Goal: Task Accomplishment & Management: Complete application form

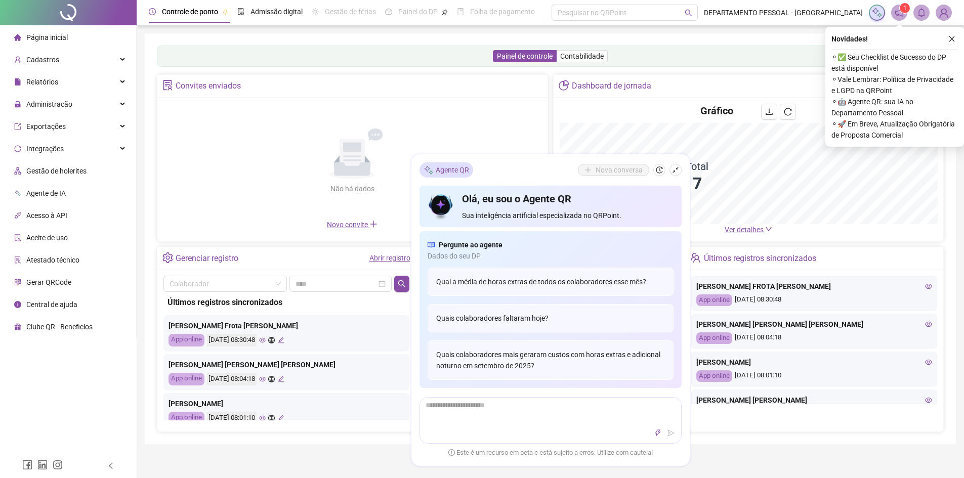
click at [74, 93] on ul "Página inicial Cadastros Relatórios Administração Exportações Integrações Gestã…" at bounding box center [68, 182] width 137 height 314
click at [73, 98] on div "Administração" at bounding box center [68, 104] width 132 height 20
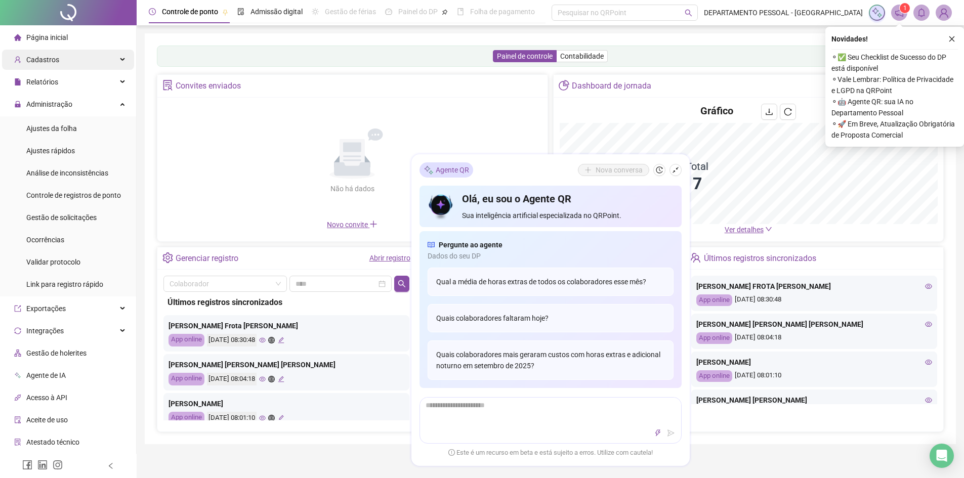
click at [67, 53] on div "Cadastros" at bounding box center [68, 60] width 132 height 20
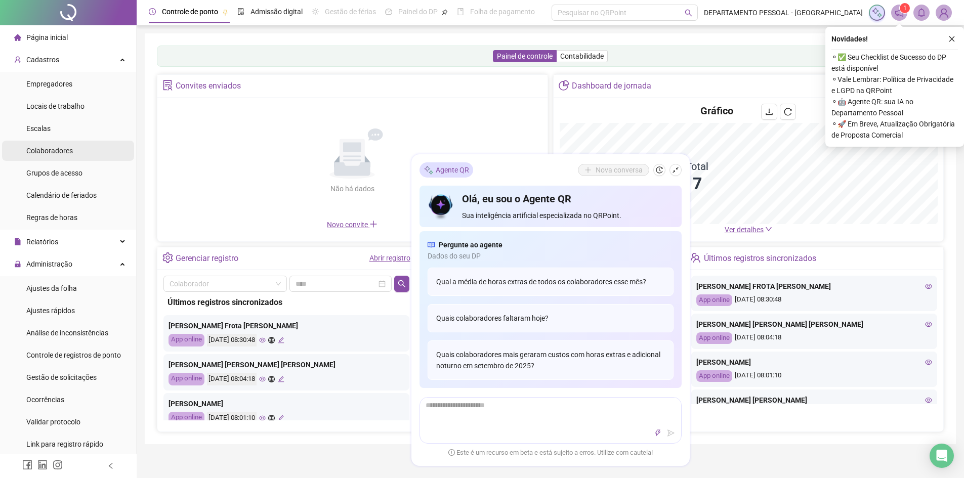
click at [78, 145] on li "Colaboradores" at bounding box center [68, 151] width 132 height 20
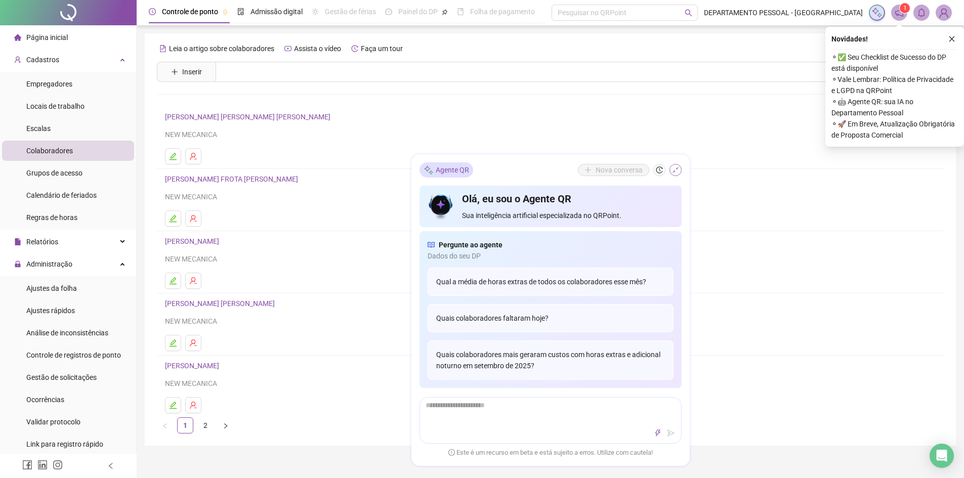
click at [671, 170] on button "button" at bounding box center [676, 170] width 12 height 12
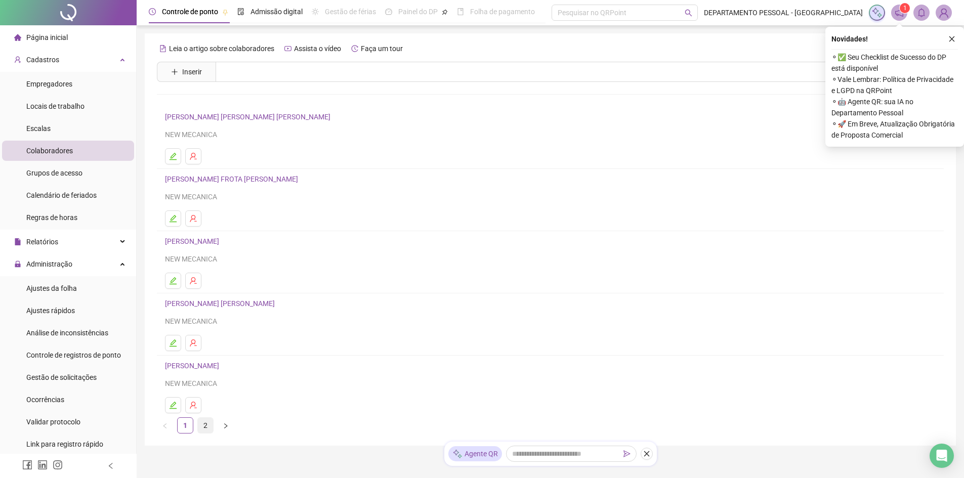
click at [206, 427] on link "2" at bounding box center [205, 425] width 15 height 15
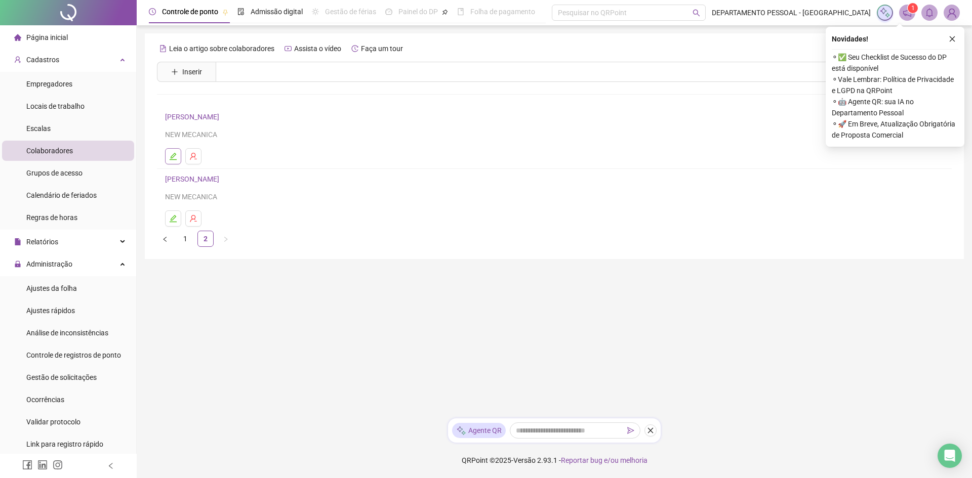
click at [173, 152] on icon "edit" at bounding box center [173, 156] width 8 height 8
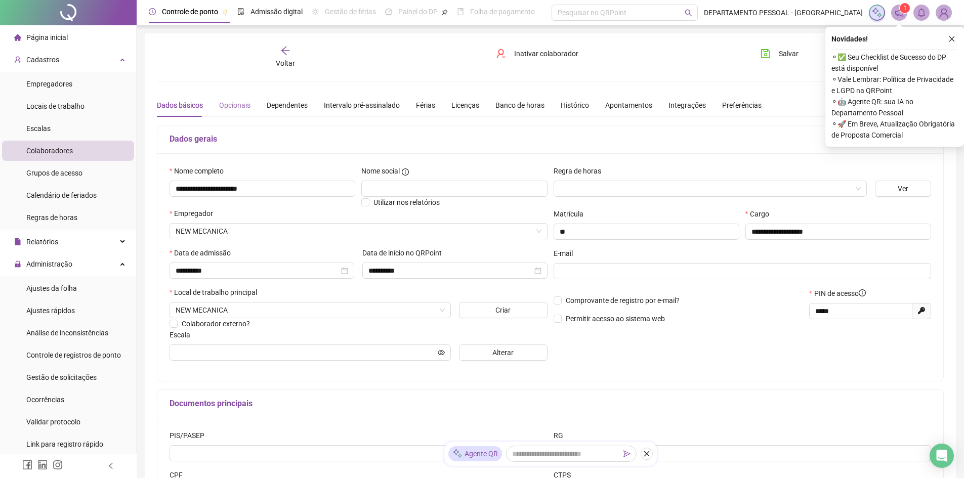
click at [234, 114] on div "Opcionais" at bounding box center [234, 105] width 31 height 23
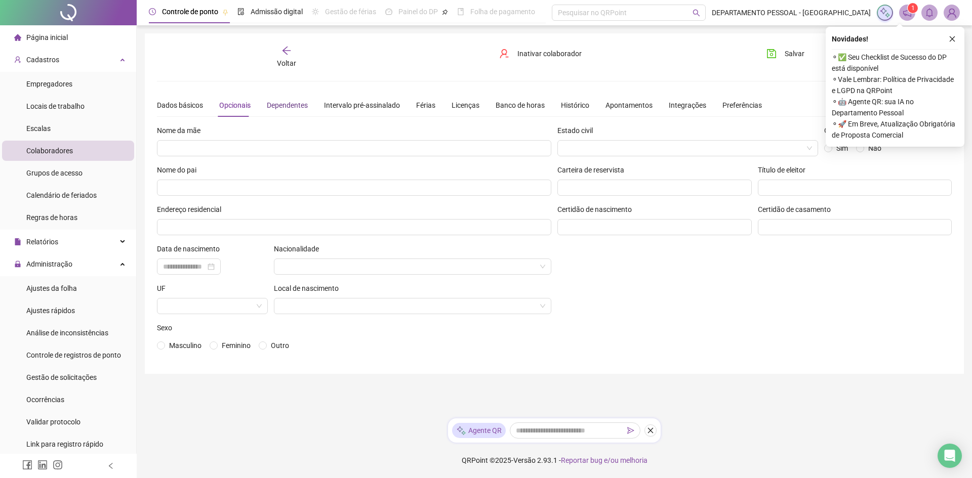
click at [280, 103] on div "Dependentes" at bounding box center [287, 105] width 41 height 11
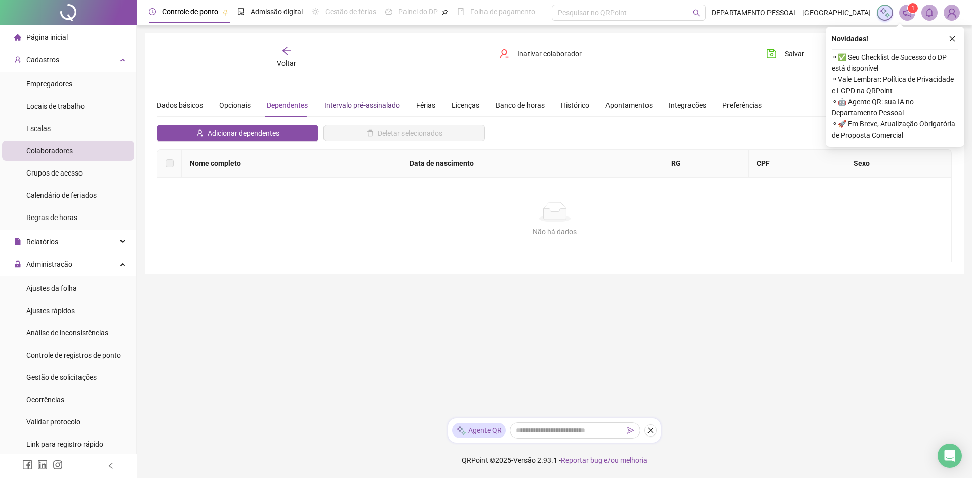
click at [377, 105] on div "Intervalo pré-assinalado" at bounding box center [362, 105] width 76 height 11
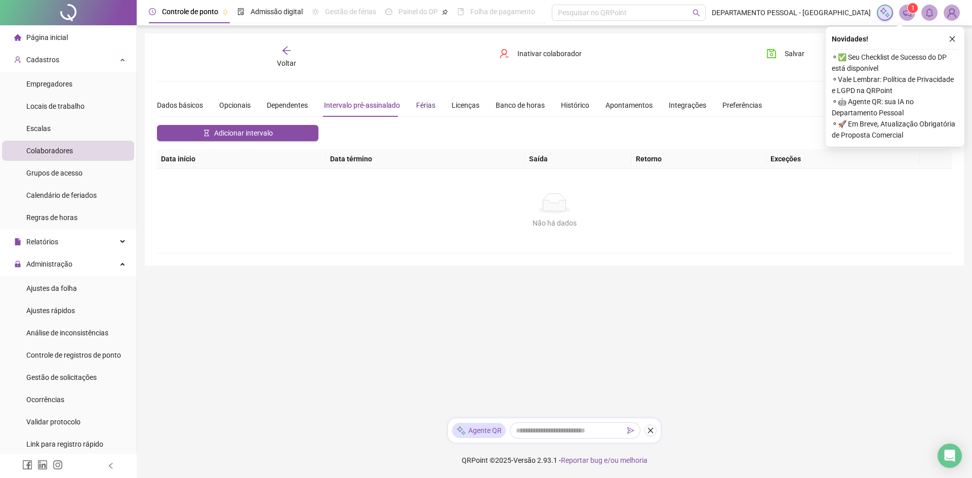
click at [419, 105] on div "Férias" at bounding box center [425, 105] width 19 height 11
click at [475, 107] on div "Dados básicos Opcionais Dependentes Intervalo pré-assinalado Férias Licenças Ba…" at bounding box center [459, 105] width 605 height 23
click at [464, 107] on div "Licenças" at bounding box center [466, 105] width 28 height 11
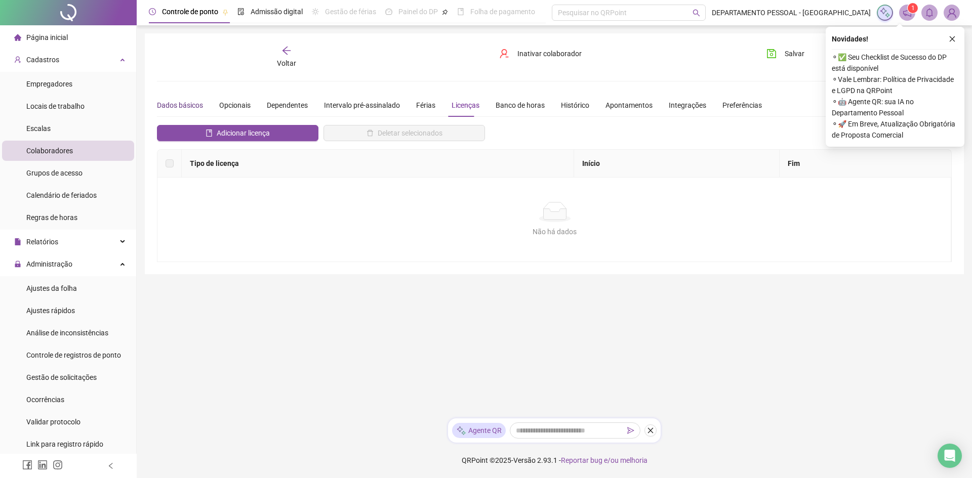
click at [192, 109] on div "Dados básicos" at bounding box center [180, 105] width 46 height 11
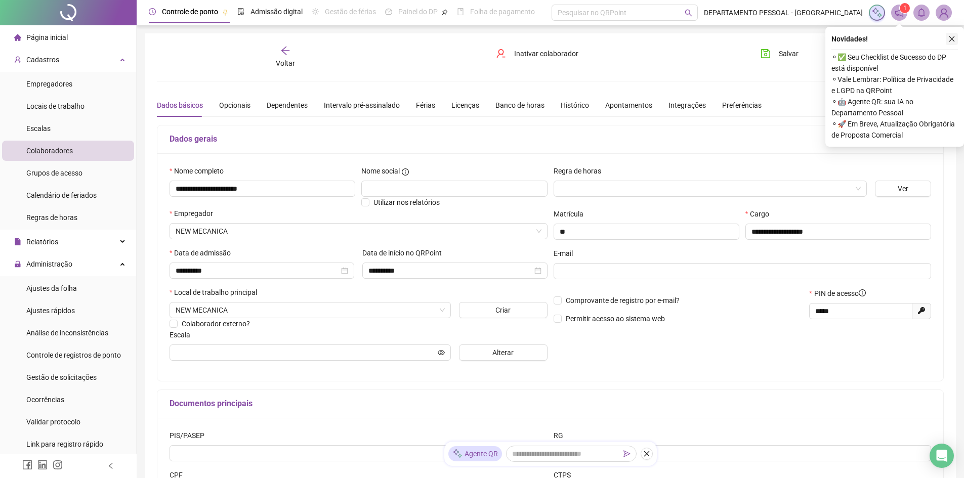
click at [953, 42] on icon "close" at bounding box center [952, 38] width 7 height 7
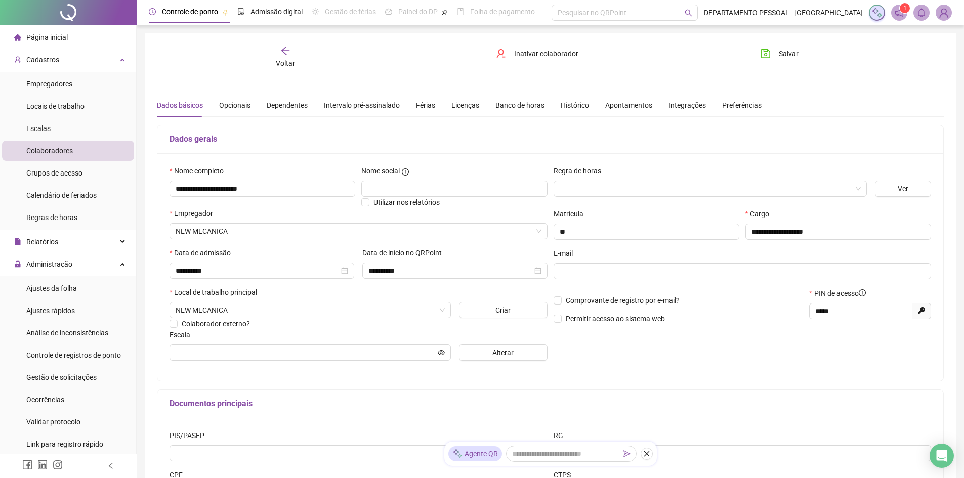
click at [942, 17] on img at bounding box center [944, 12] width 15 height 15
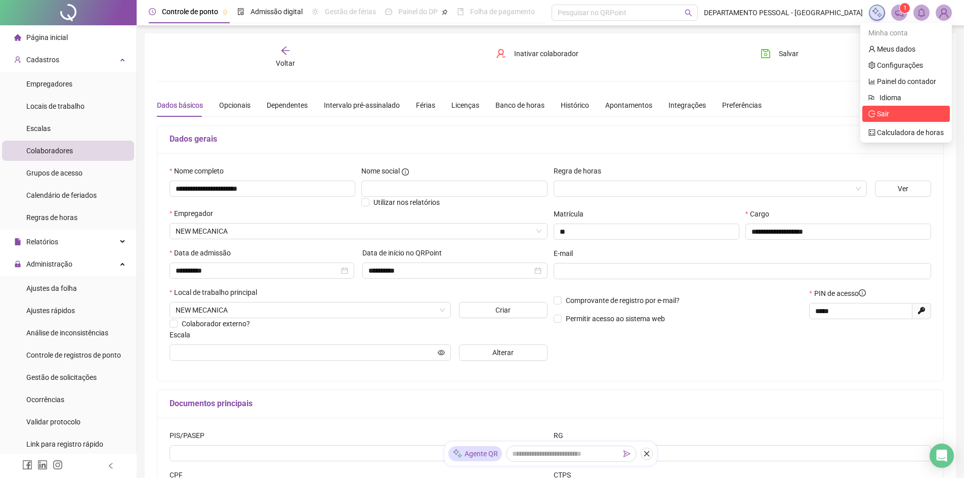
click at [894, 113] on span "Sair" at bounding box center [906, 113] width 75 height 11
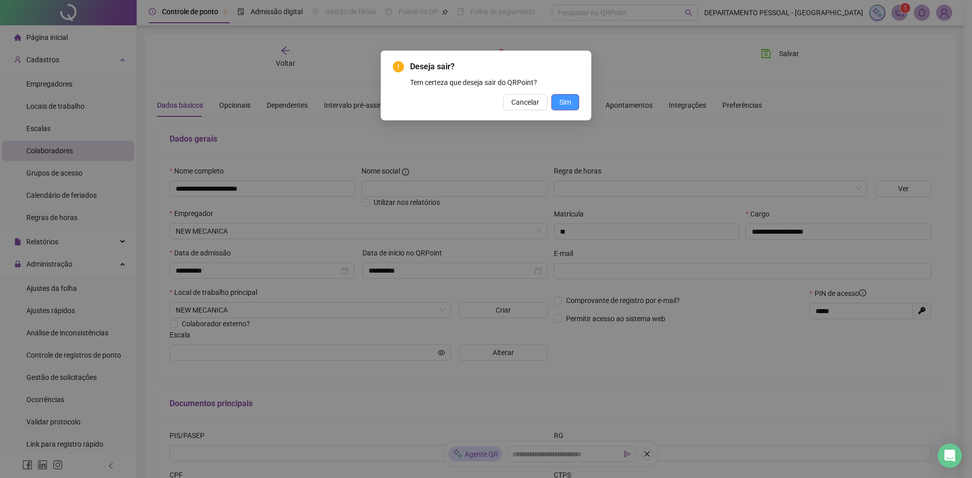
click at [571, 101] on button "Sim" at bounding box center [565, 102] width 28 height 16
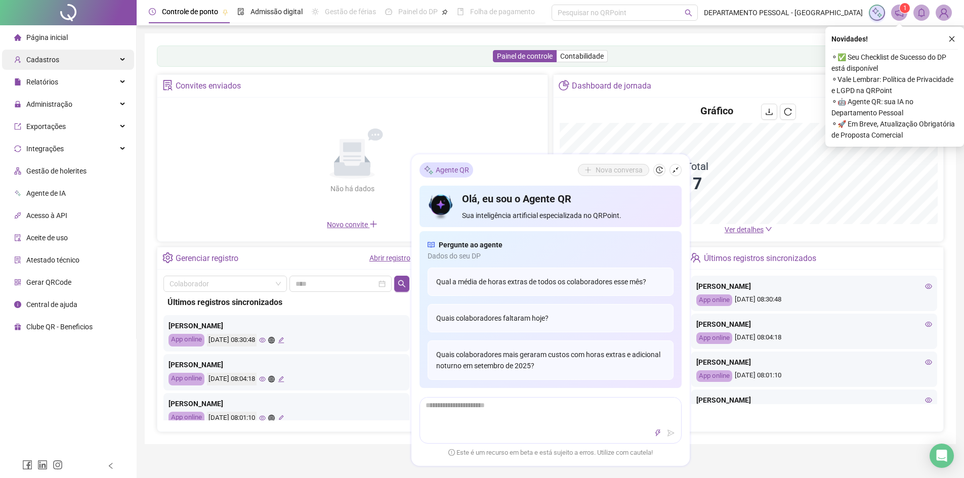
click at [58, 61] on div "Cadastros" at bounding box center [68, 60] width 132 height 20
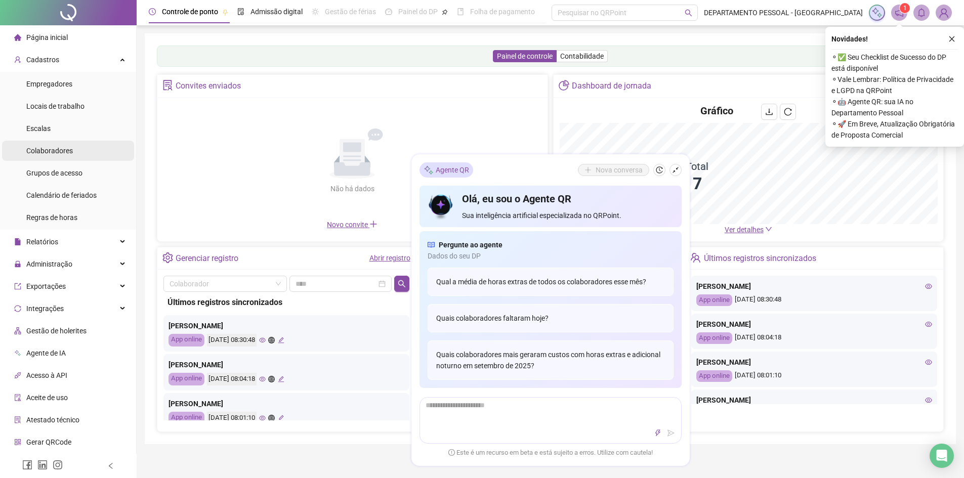
click at [56, 153] on span "Colaboradores" at bounding box center [49, 151] width 47 height 8
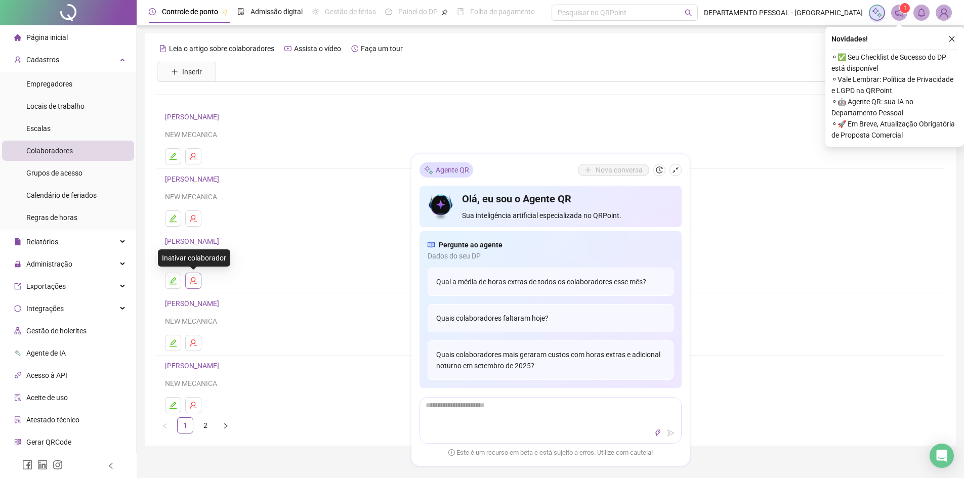
click at [192, 284] on icon "user-delete" at bounding box center [193, 281] width 8 height 8
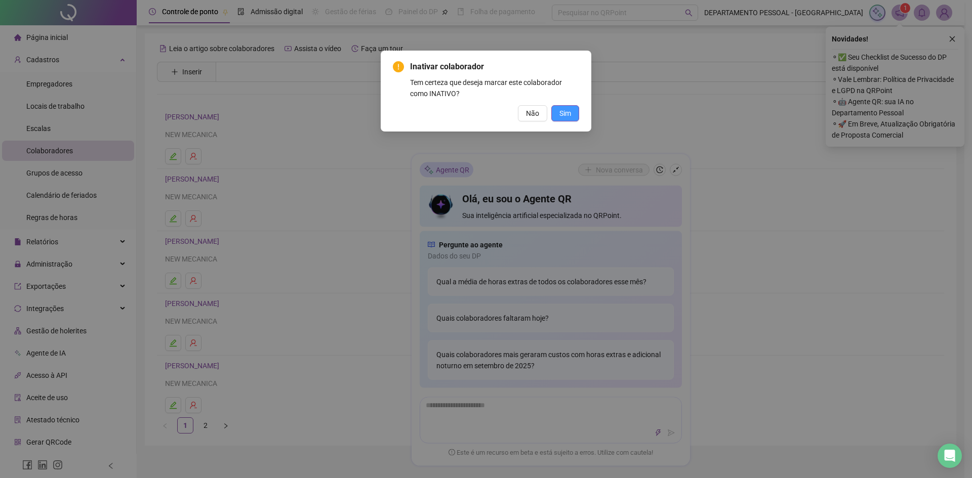
click at [566, 116] on span "Sim" at bounding box center [565, 113] width 12 height 11
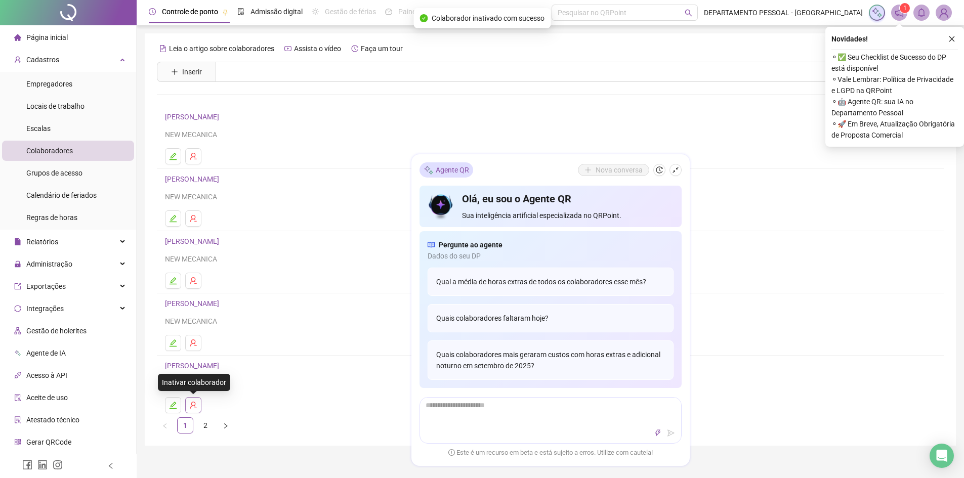
click at [191, 405] on icon "user-delete" at bounding box center [193, 405] width 7 height 7
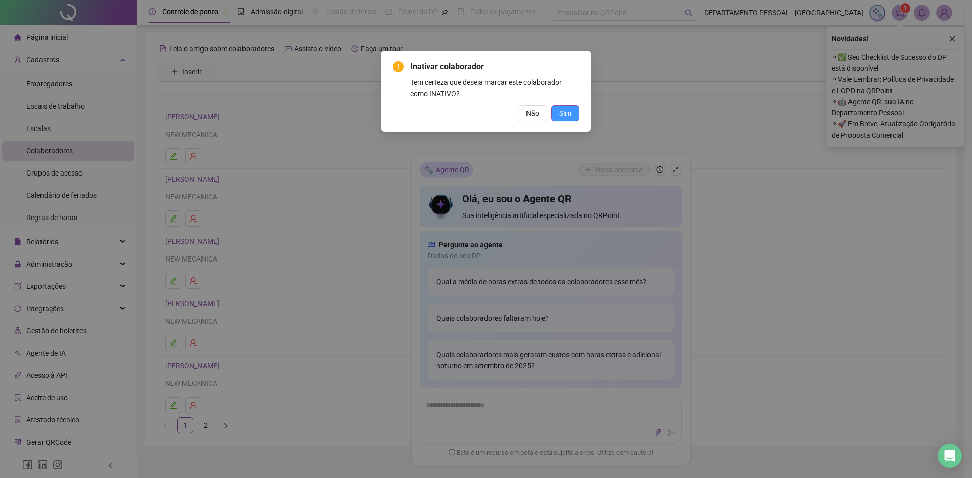
click at [566, 117] on span "Sim" at bounding box center [565, 113] width 12 height 11
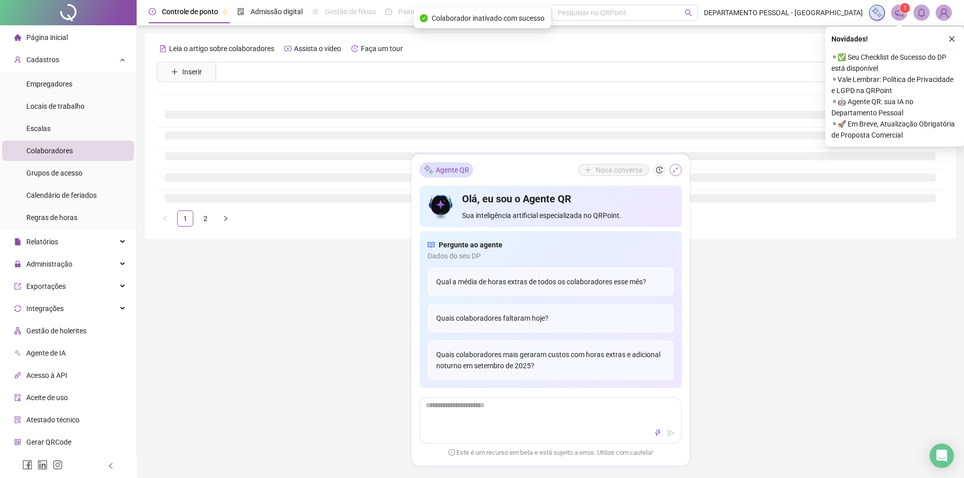
click at [671, 169] on button "button" at bounding box center [676, 170] width 12 height 12
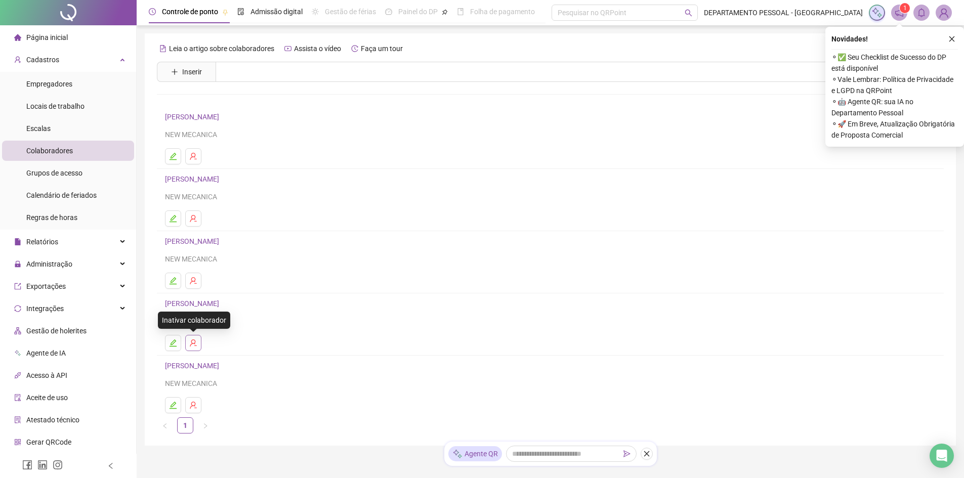
click at [194, 344] on icon "user-delete" at bounding box center [193, 343] width 7 height 7
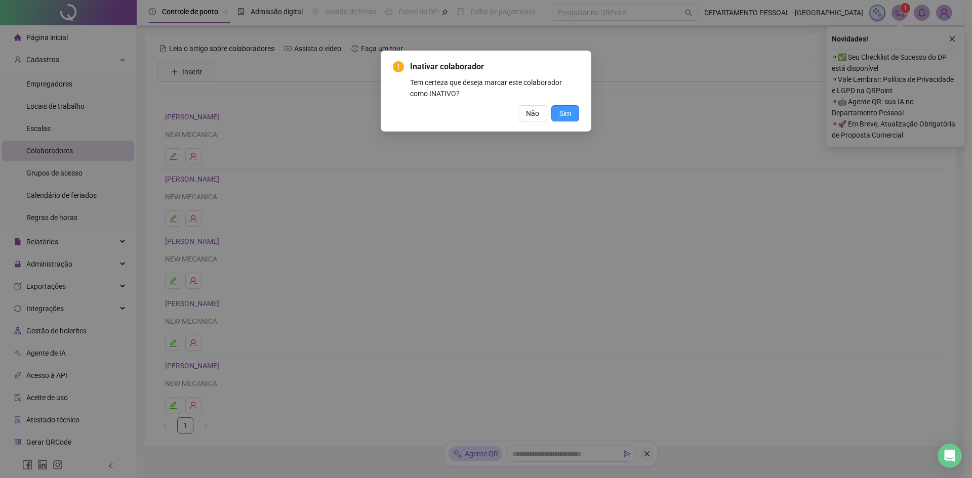
click at [560, 114] on span "Sim" at bounding box center [565, 113] width 12 height 11
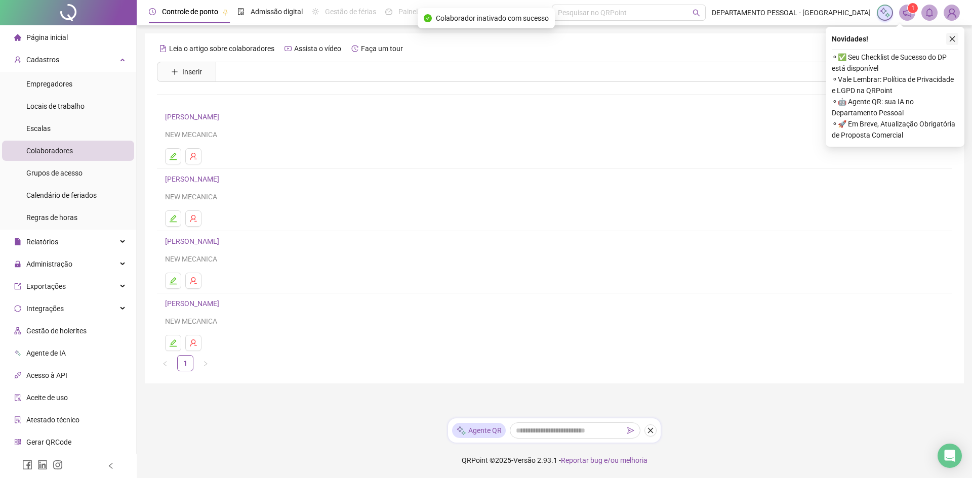
click at [954, 42] on icon "close" at bounding box center [952, 38] width 7 height 7
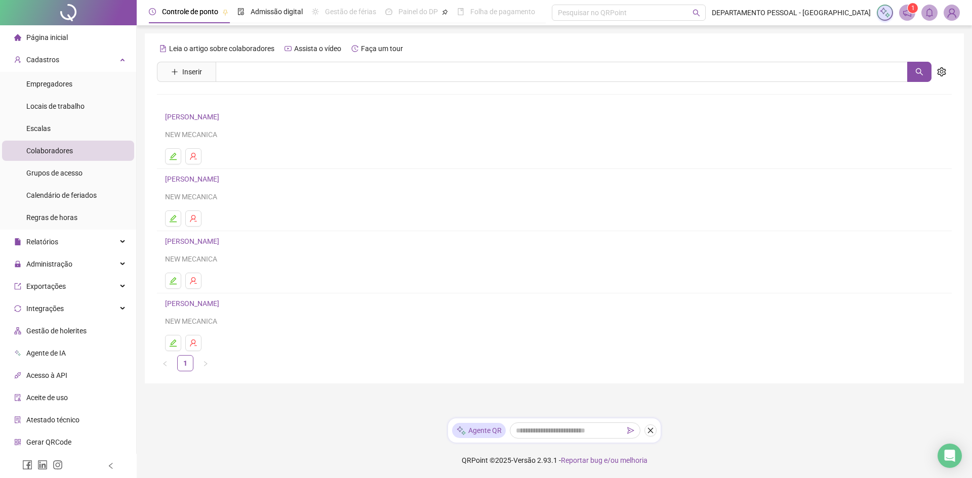
click at [952, 15] on img at bounding box center [951, 12] width 15 height 15
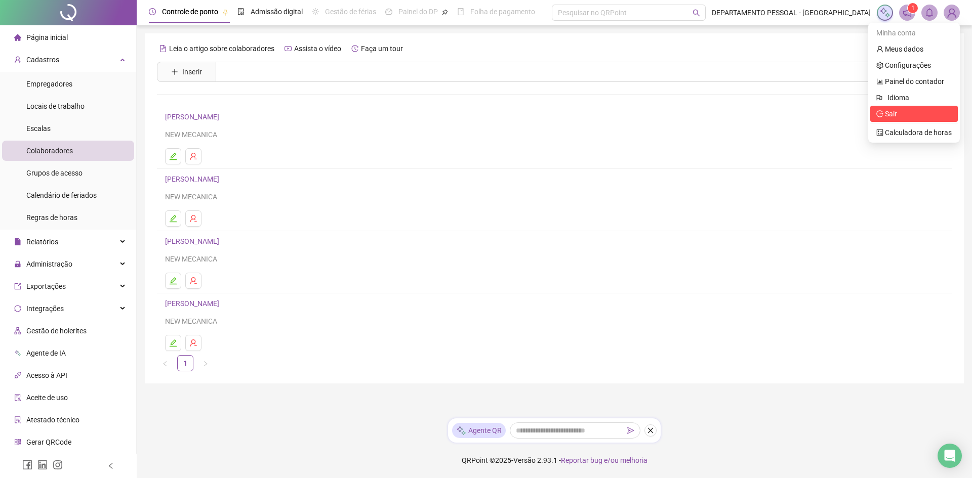
click at [882, 115] on icon "logout" at bounding box center [879, 113] width 7 height 7
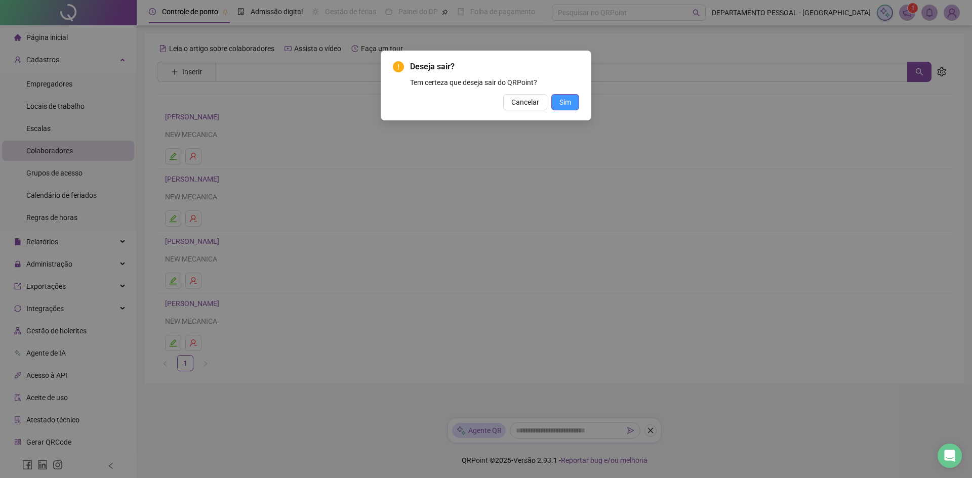
click at [561, 100] on span "Sim" at bounding box center [565, 102] width 12 height 11
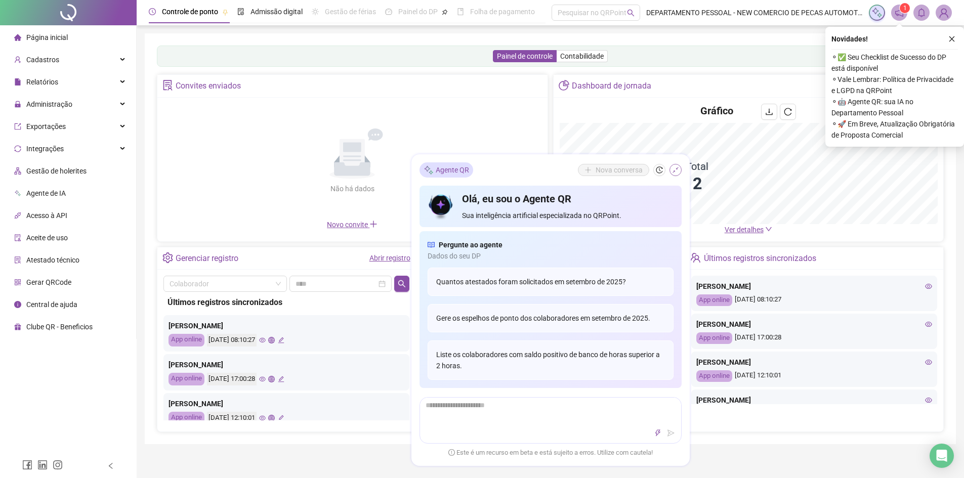
click at [672, 170] on icon "shrink" at bounding box center [675, 170] width 7 height 7
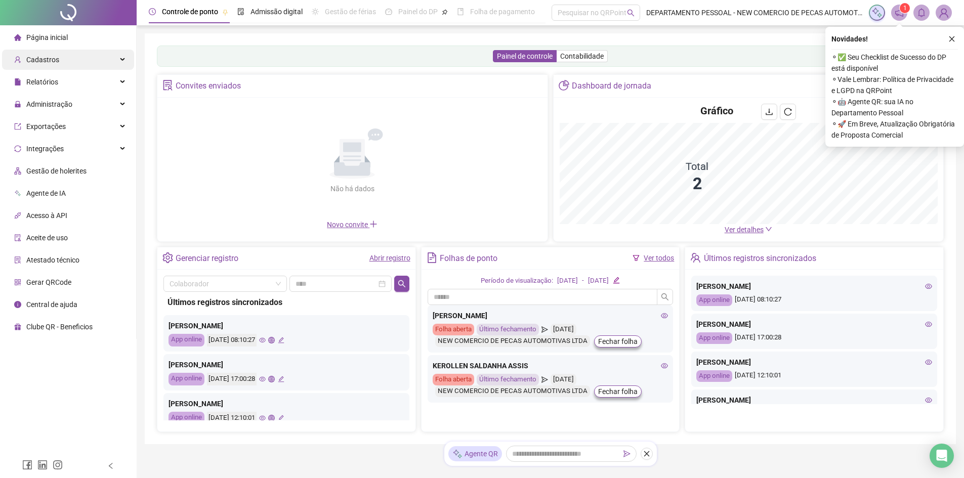
click at [60, 66] on div "Cadastros" at bounding box center [68, 60] width 132 height 20
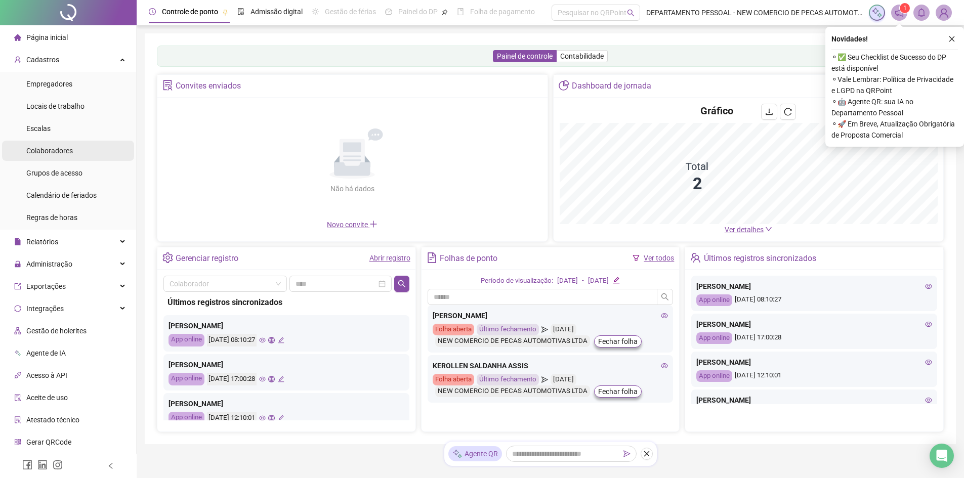
click at [65, 152] on span "Colaboradores" at bounding box center [49, 151] width 47 height 8
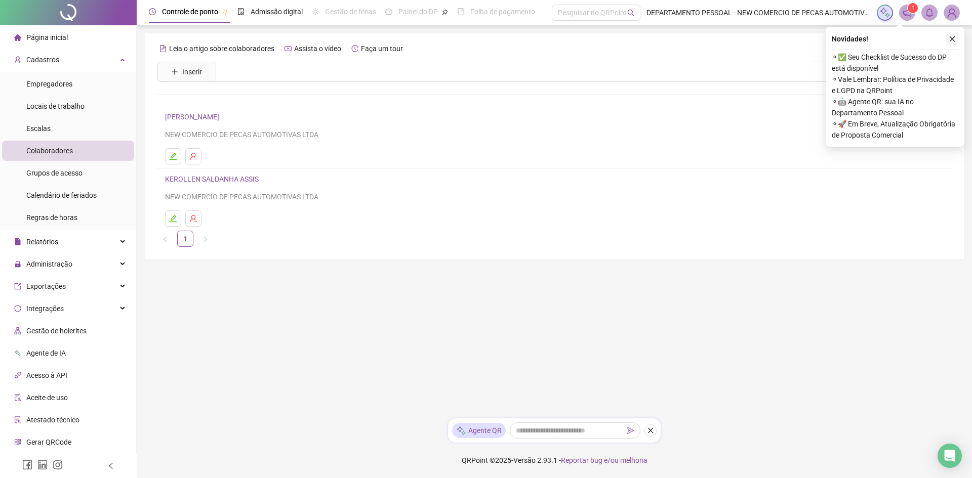
click at [950, 42] on icon "close" at bounding box center [952, 38] width 7 height 7
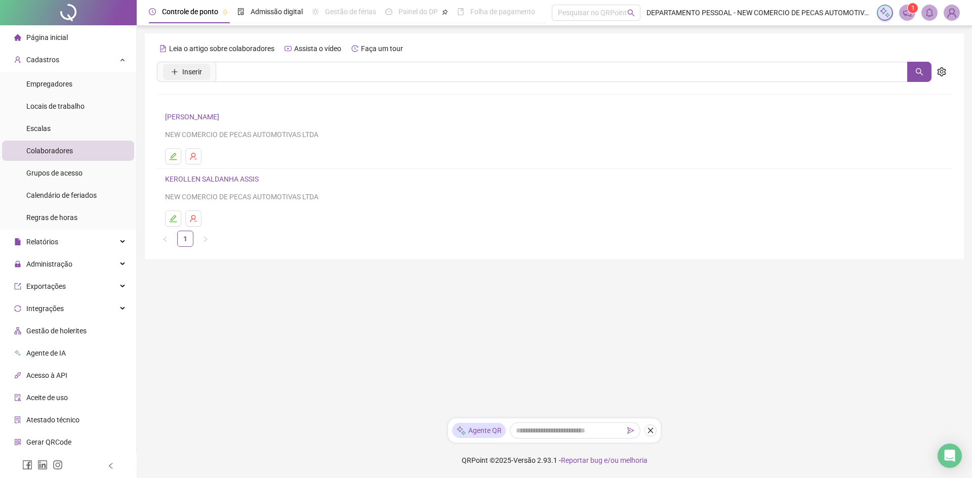
click at [190, 76] on span "Inserir" at bounding box center [192, 71] width 20 height 11
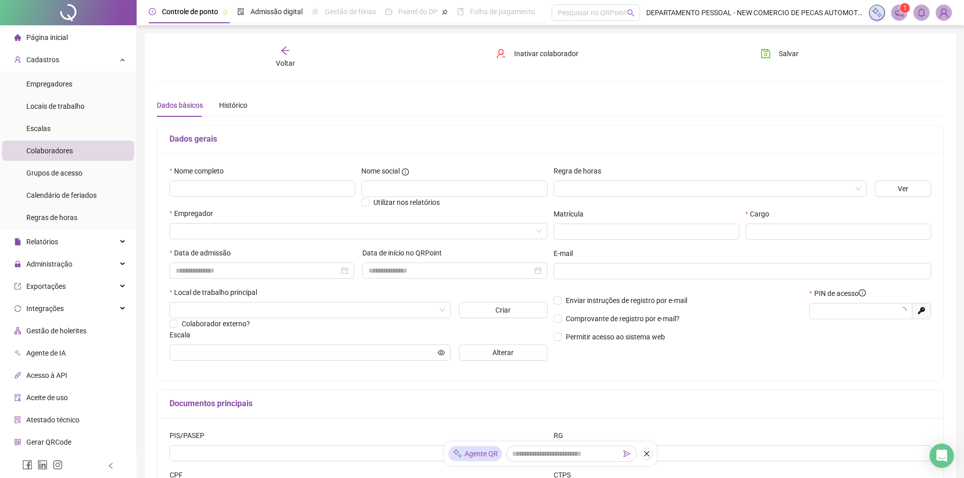
type input "*****"
click at [254, 191] on input "text" at bounding box center [263, 189] width 186 height 16
click at [260, 195] on input "text" at bounding box center [263, 189] width 186 height 16
type input "**********"
click at [488, 231] on input "search" at bounding box center [354, 231] width 357 height 15
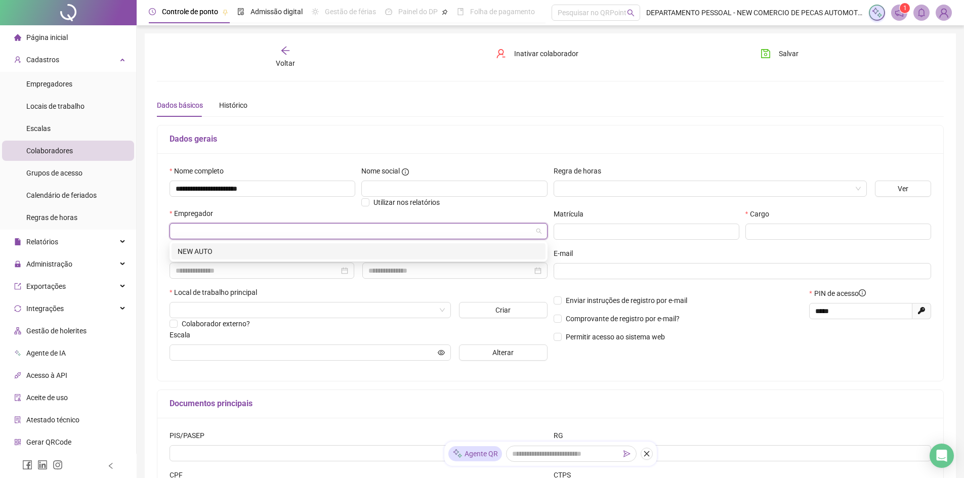
click at [378, 237] on input "search" at bounding box center [354, 231] width 357 height 15
drag, startPoint x: 381, startPoint y: 252, endPoint x: 415, endPoint y: 257, distance: 33.8
click at [382, 252] on div "NEW AUTO" at bounding box center [359, 251] width 362 height 11
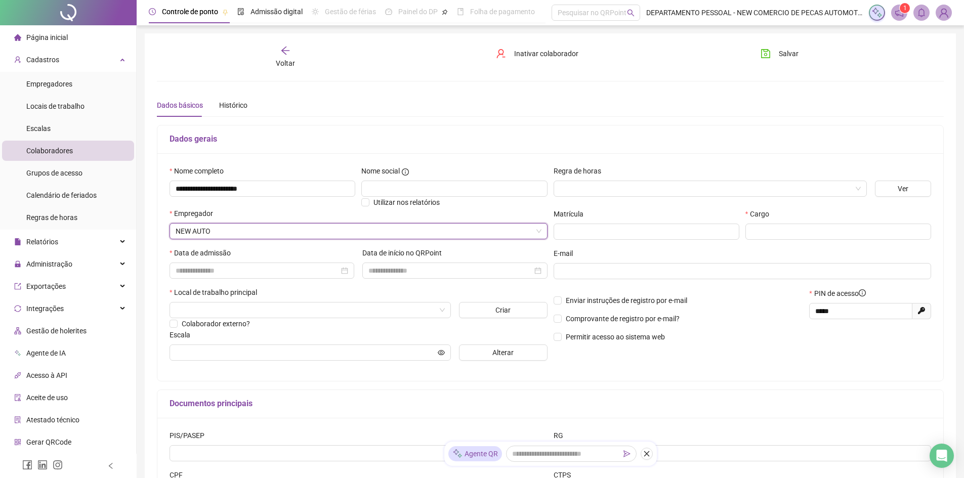
click at [585, 220] on div "Matrícula" at bounding box center [647, 216] width 186 height 15
click at [584, 232] on input "text" at bounding box center [647, 232] width 186 height 16
type input "**"
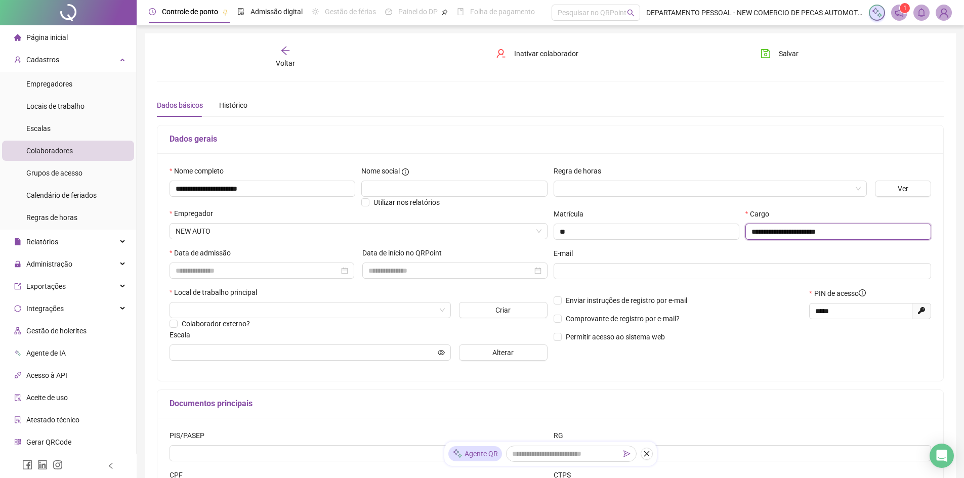
type input "**********"
click at [234, 267] on input at bounding box center [258, 270] width 164 height 11
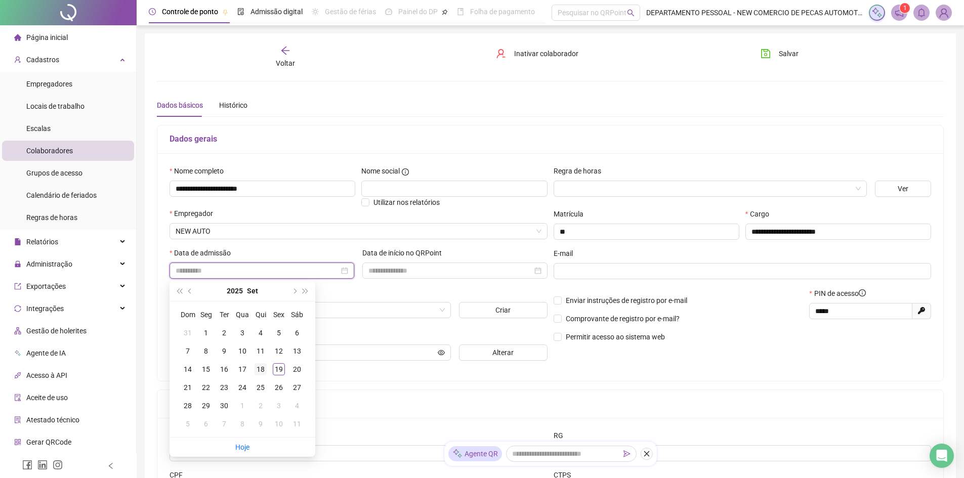
type input "**********"
click at [258, 369] on div "18" at bounding box center [261, 370] width 12 height 12
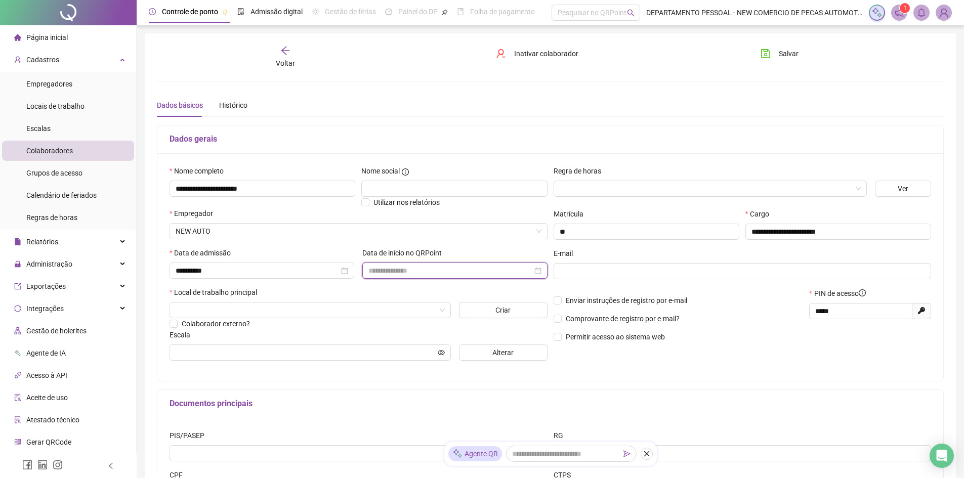
click at [435, 268] on input at bounding box center [451, 270] width 164 height 11
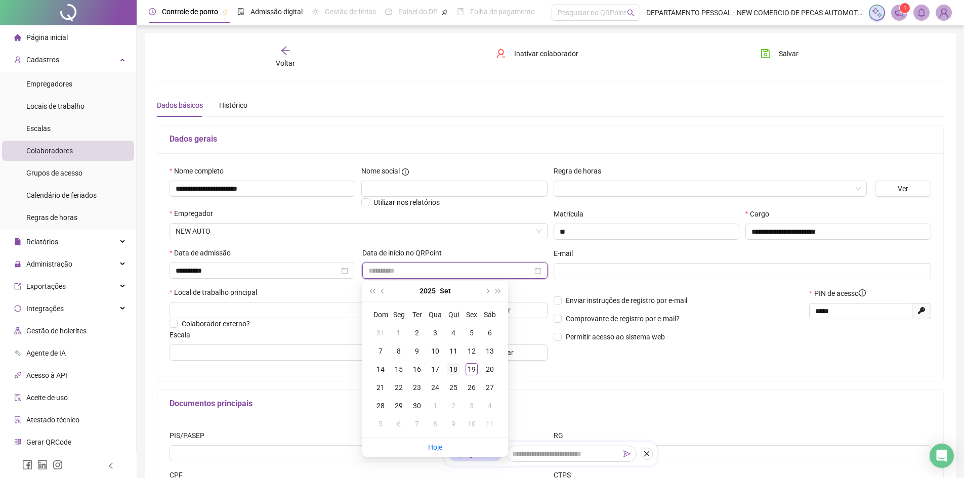
type input "**********"
click at [455, 369] on div "18" at bounding box center [454, 370] width 12 height 12
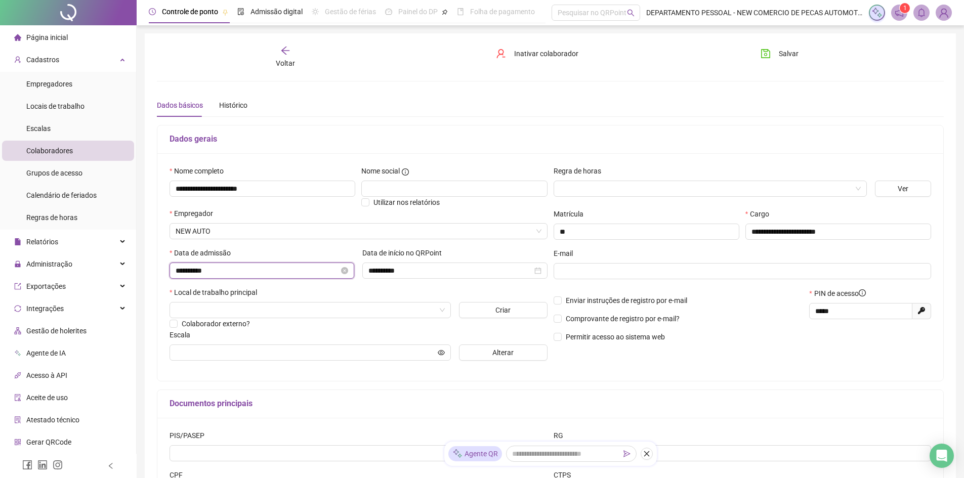
click at [265, 269] on input "**********" at bounding box center [258, 270] width 164 height 11
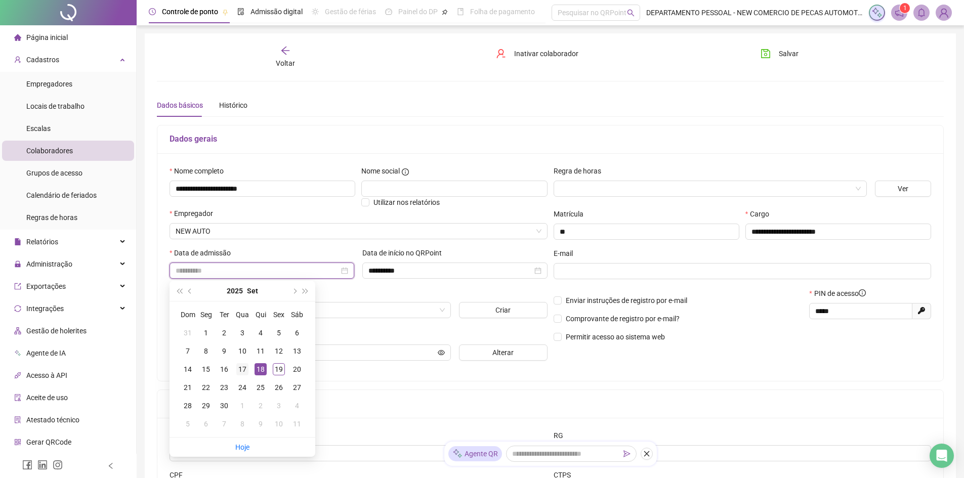
type input "**********"
click at [237, 370] on div "17" at bounding box center [242, 370] width 12 height 12
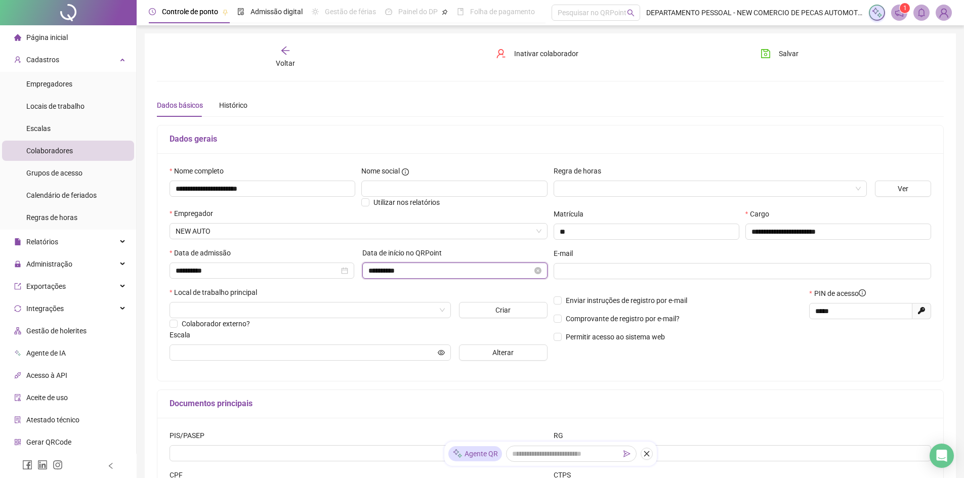
click at [417, 266] on input "**********" at bounding box center [451, 270] width 164 height 11
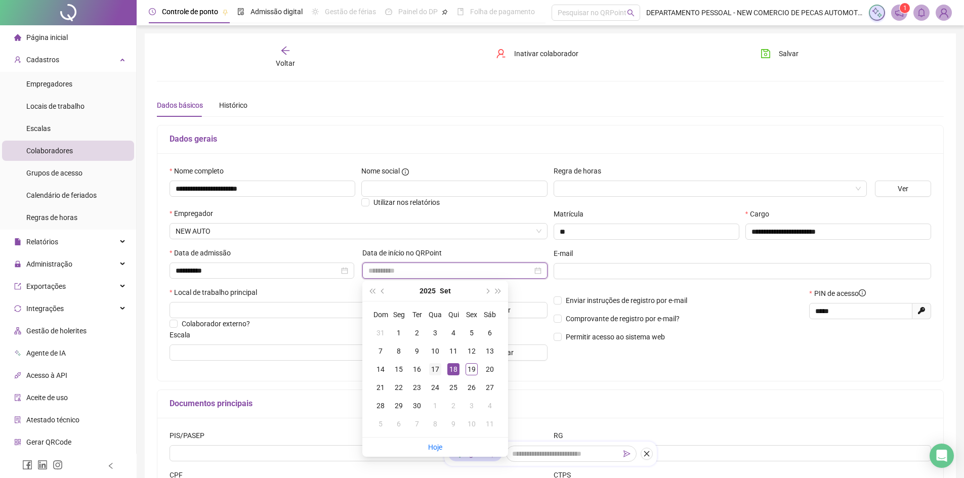
type input "**********"
click at [436, 371] on div "17" at bounding box center [435, 370] width 12 height 12
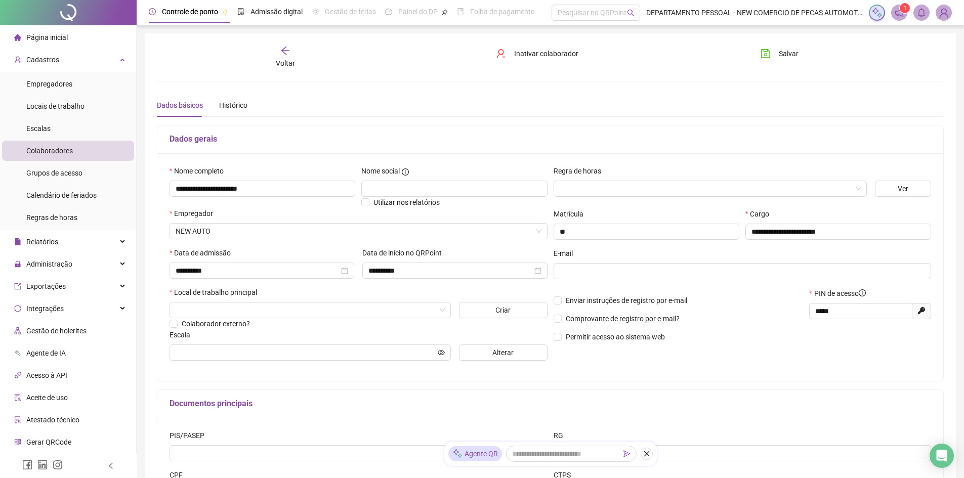
click at [331, 319] on div "Colaborador externo?" at bounding box center [359, 323] width 378 height 11
click at [329, 311] on input "search" at bounding box center [306, 310] width 260 height 15
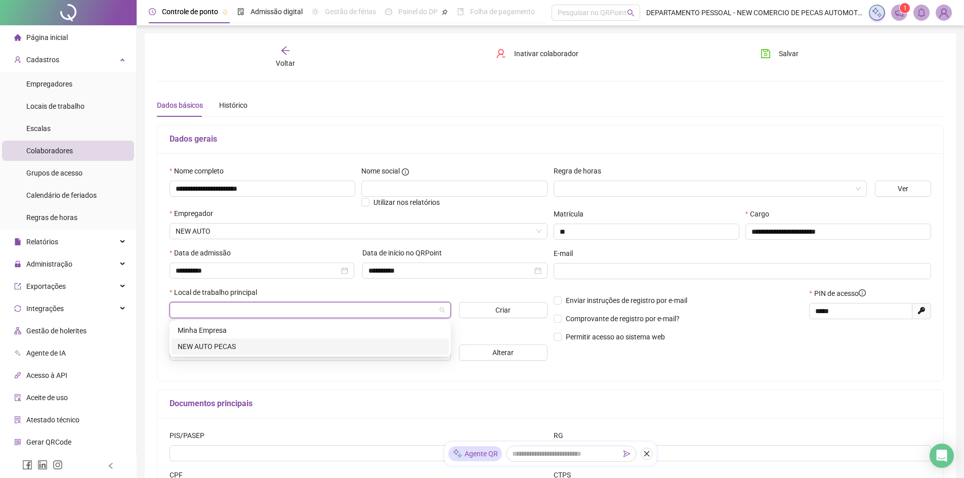
click at [245, 347] on div "NEW AUTO PECAS" at bounding box center [310, 346] width 265 height 11
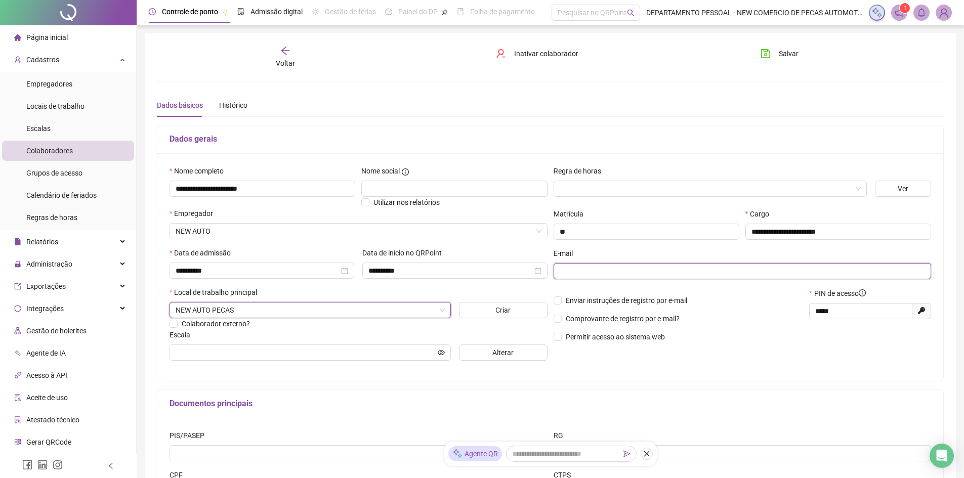
click at [654, 269] on input "text" at bounding box center [742, 271] width 364 height 11
type input "*"
type input "**********"
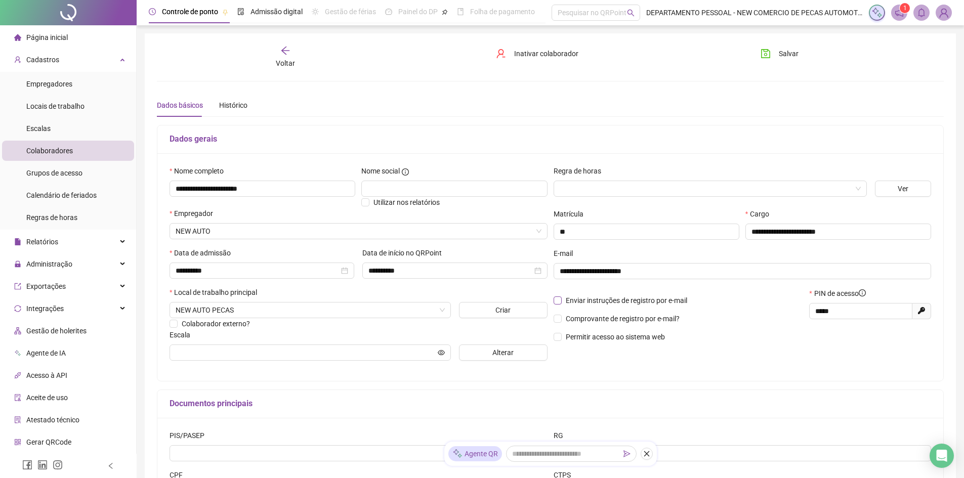
click at [646, 302] on span "Enviar instruções de registro por e-mail" at bounding box center [627, 301] width 122 height 8
click at [619, 319] on span "Comprovante de registro por e-mail?" at bounding box center [623, 319] width 114 height 8
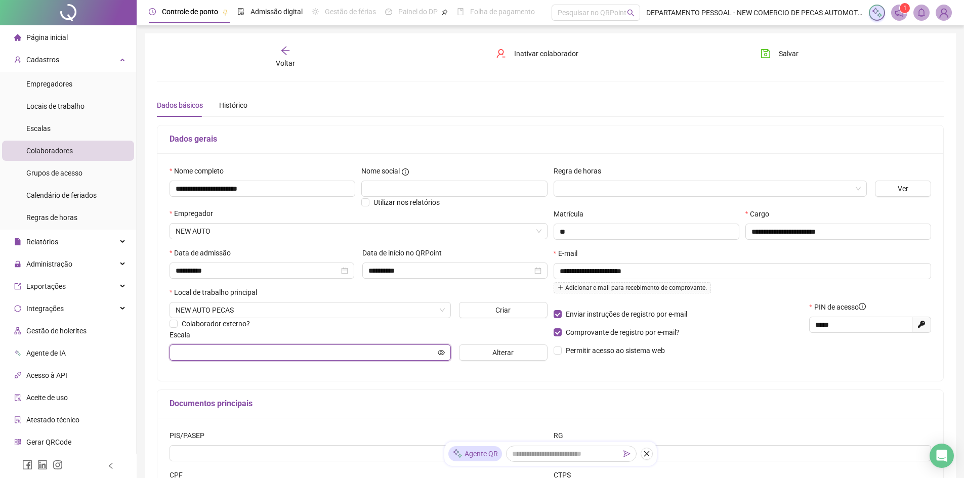
click at [316, 350] on input "text" at bounding box center [306, 352] width 260 height 11
click at [496, 356] on span "Alterar" at bounding box center [503, 352] width 21 height 11
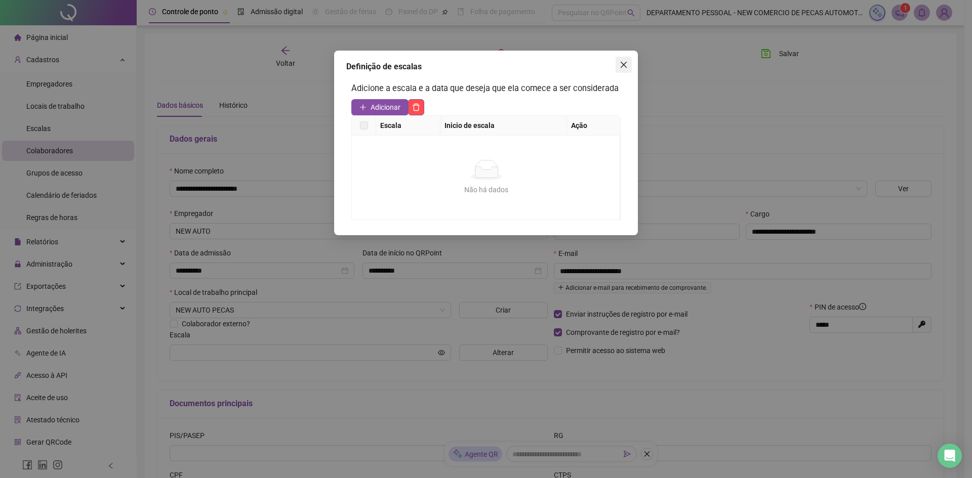
click at [631, 61] on span "Close" at bounding box center [624, 65] width 16 height 8
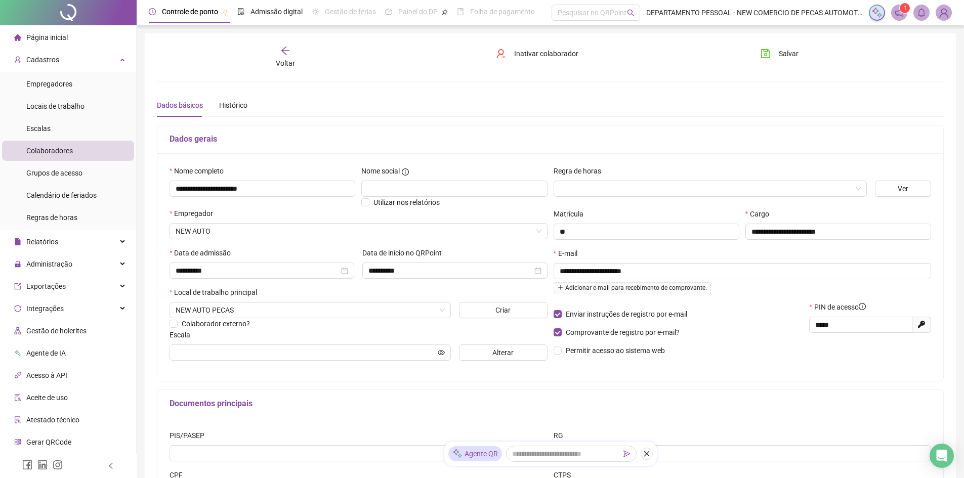
click at [259, 364] on div "**********" at bounding box center [359, 268] width 384 height 204
click at [441, 352] on icon "eye" at bounding box center [441, 352] width 7 height 7
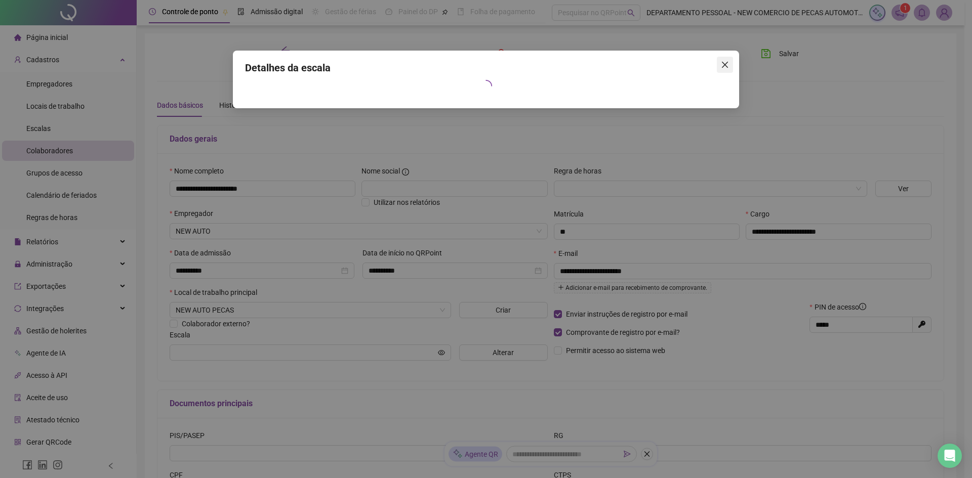
click at [727, 64] on icon "close" at bounding box center [725, 65] width 8 height 8
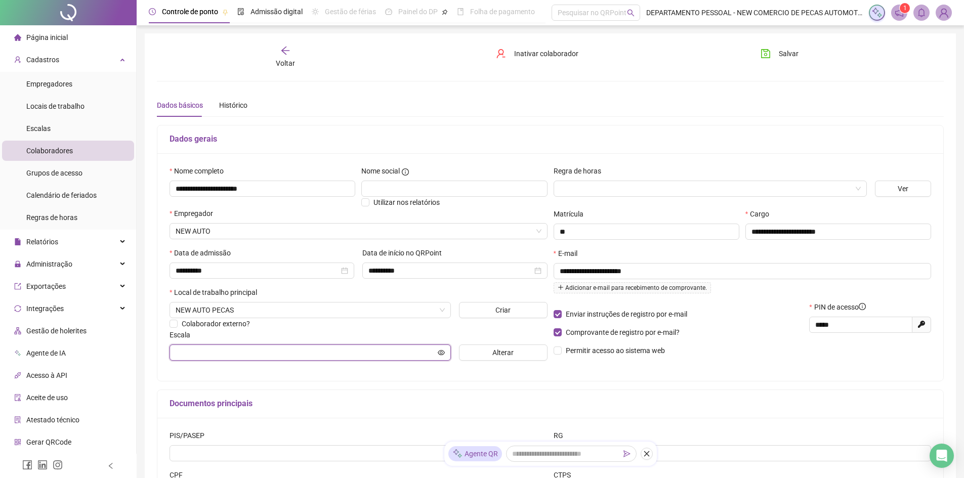
click at [443, 351] on icon "eye" at bounding box center [441, 352] width 7 height 5
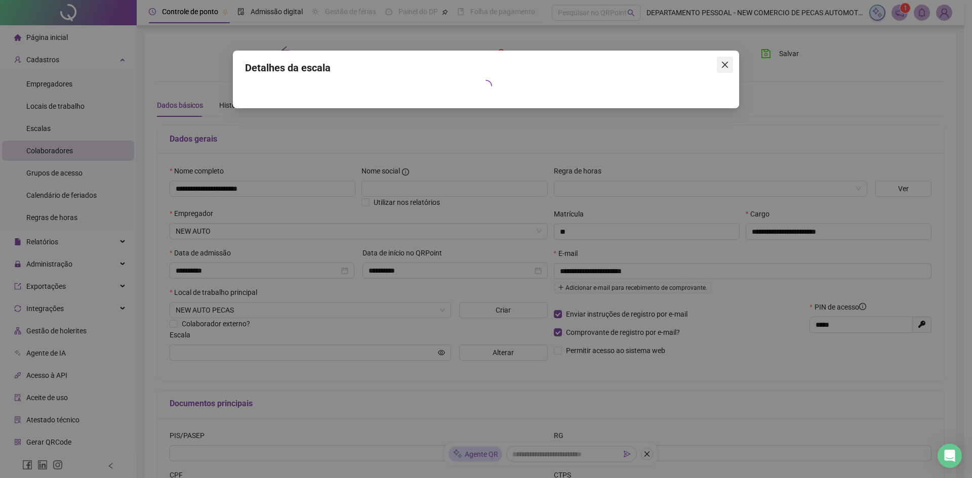
click at [726, 66] on icon "close" at bounding box center [725, 65] width 8 height 8
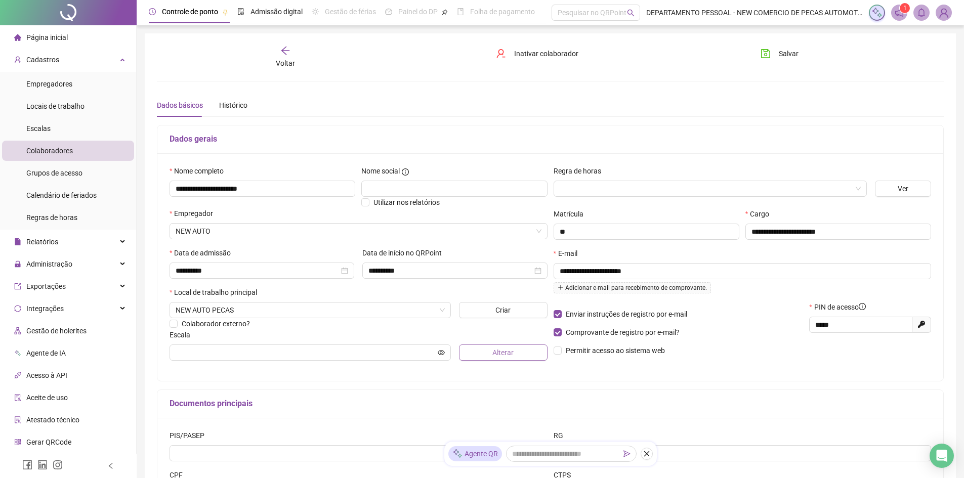
click at [498, 353] on span "Alterar" at bounding box center [503, 352] width 21 height 11
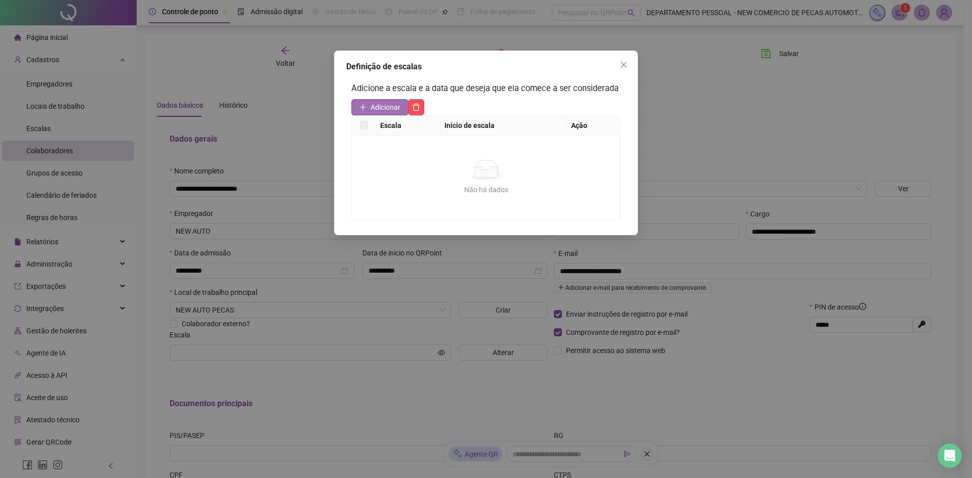
click at [387, 106] on span "Adicionar" at bounding box center [386, 107] width 30 height 11
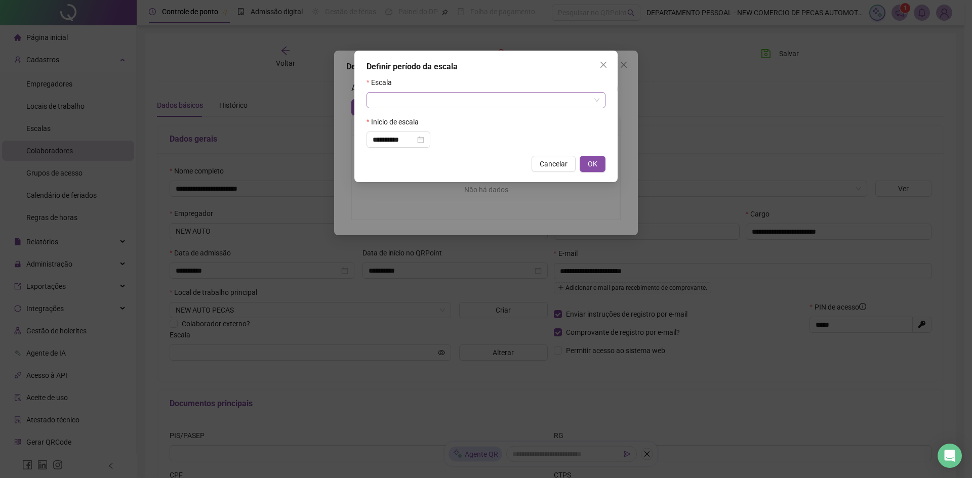
click at [414, 108] on div at bounding box center [486, 100] width 239 height 16
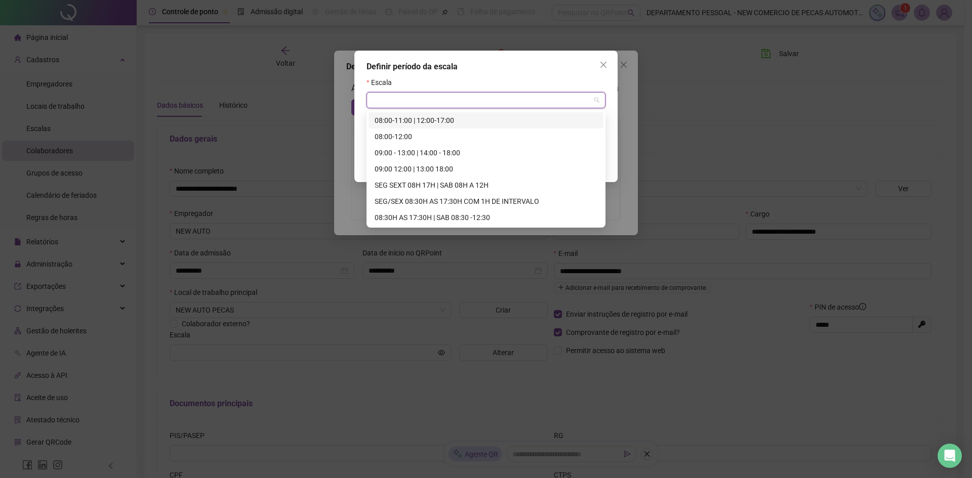
click at [421, 124] on div "08:00-11:00 | 12:00-17:00" at bounding box center [486, 120] width 223 height 11
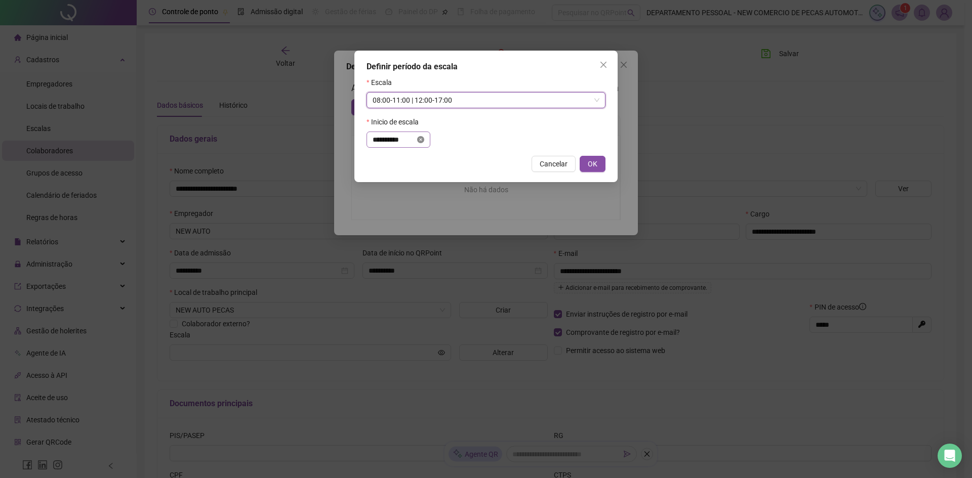
click at [424, 139] on icon "close-circle" at bounding box center [420, 139] width 7 height 7
click at [408, 135] on input at bounding box center [394, 139] width 43 height 11
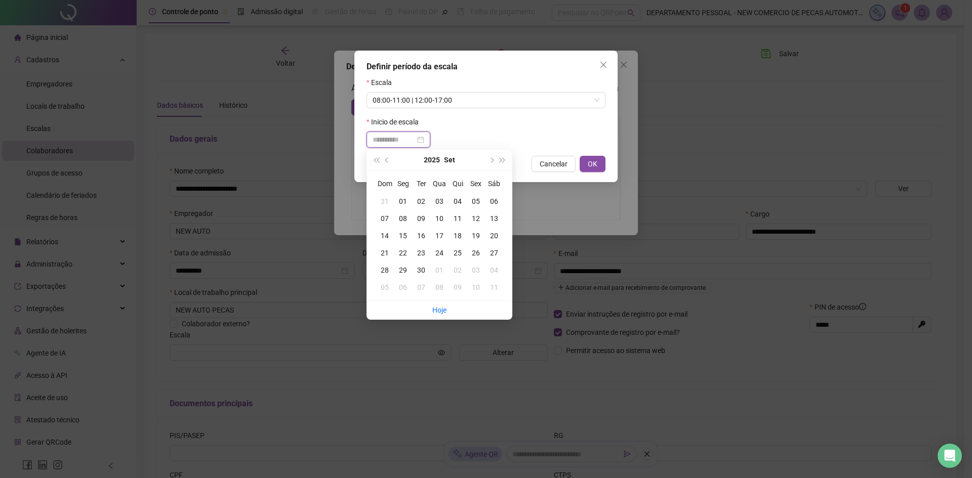
type input "**********"
click at [443, 235] on div "17" at bounding box center [439, 235] width 18 height 11
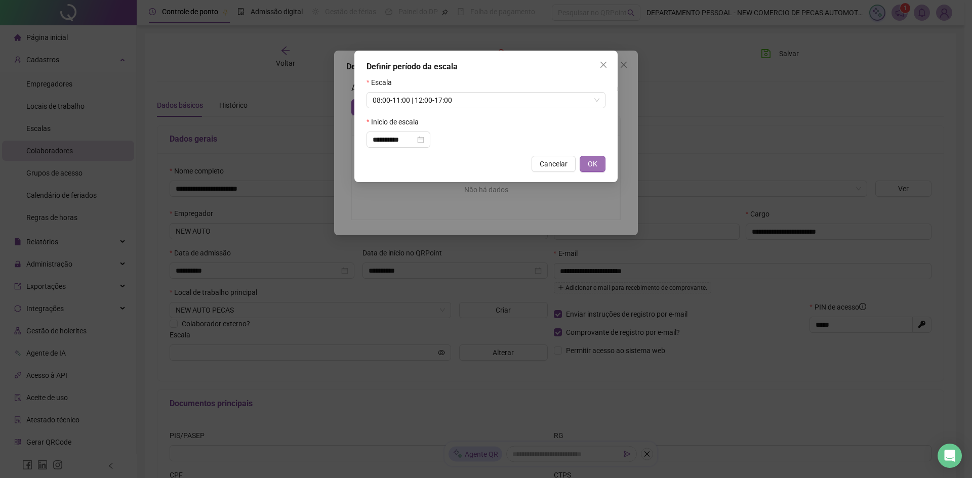
click at [591, 163] on span "OK" at bounding box center [593, 163] width 10 height 11
type input "**********"
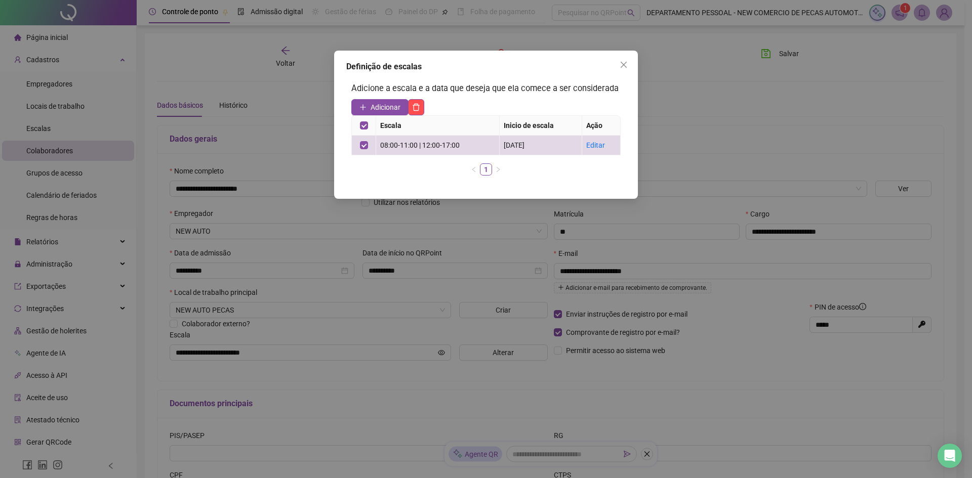
click at [625, 65] on icon "close" at bounding box center [624, 65] width 8 height 8
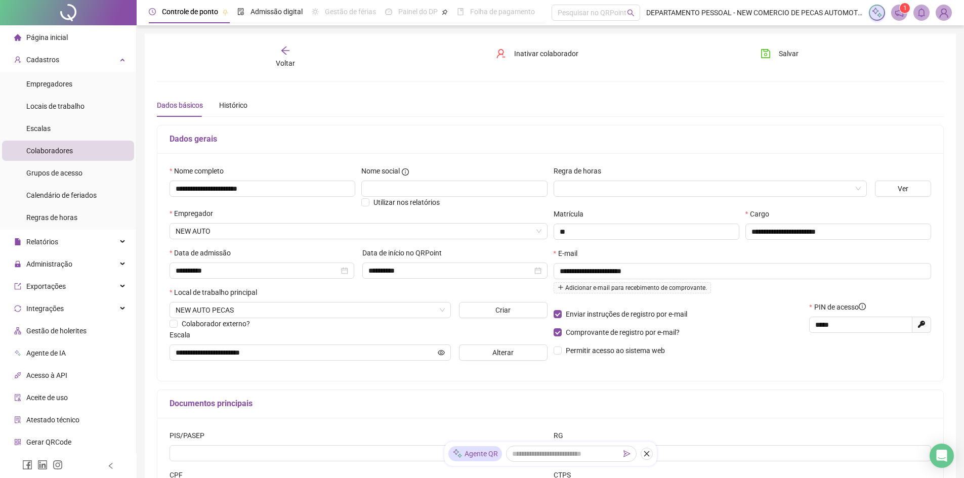
click at [774, 63] on div "Salvar" at bounding box center [815, 57] width 133 height 23
click at [773, 54] on button "Salvar" at bounding box center [779, 54] width 53 height 16
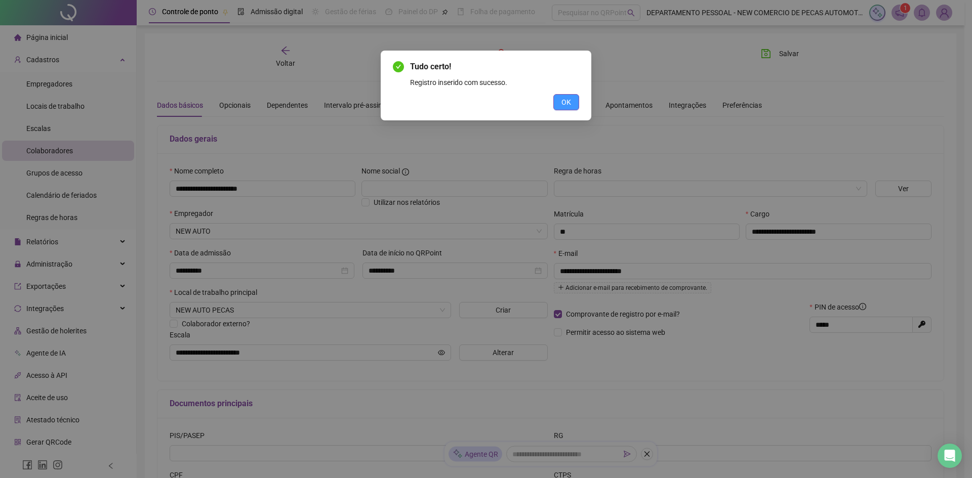
click at [568, 98] on span "OK" at bounding box center [566, 102] width 10 height 11
